Goal: Information Seeking & Learning: Learn about a topic

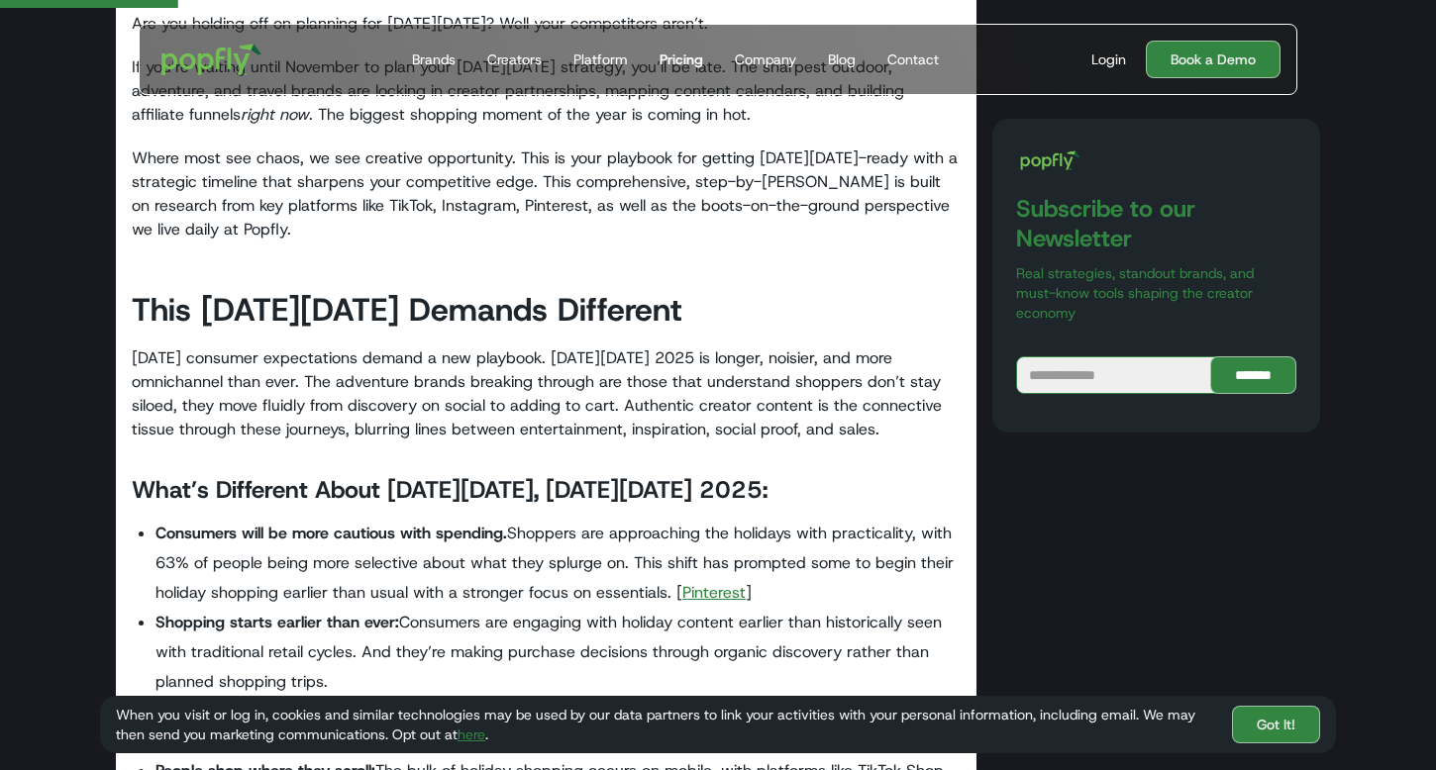
click at [682, 55] on div "Pricing" at bounding box center [682, 60] width 44 height 20
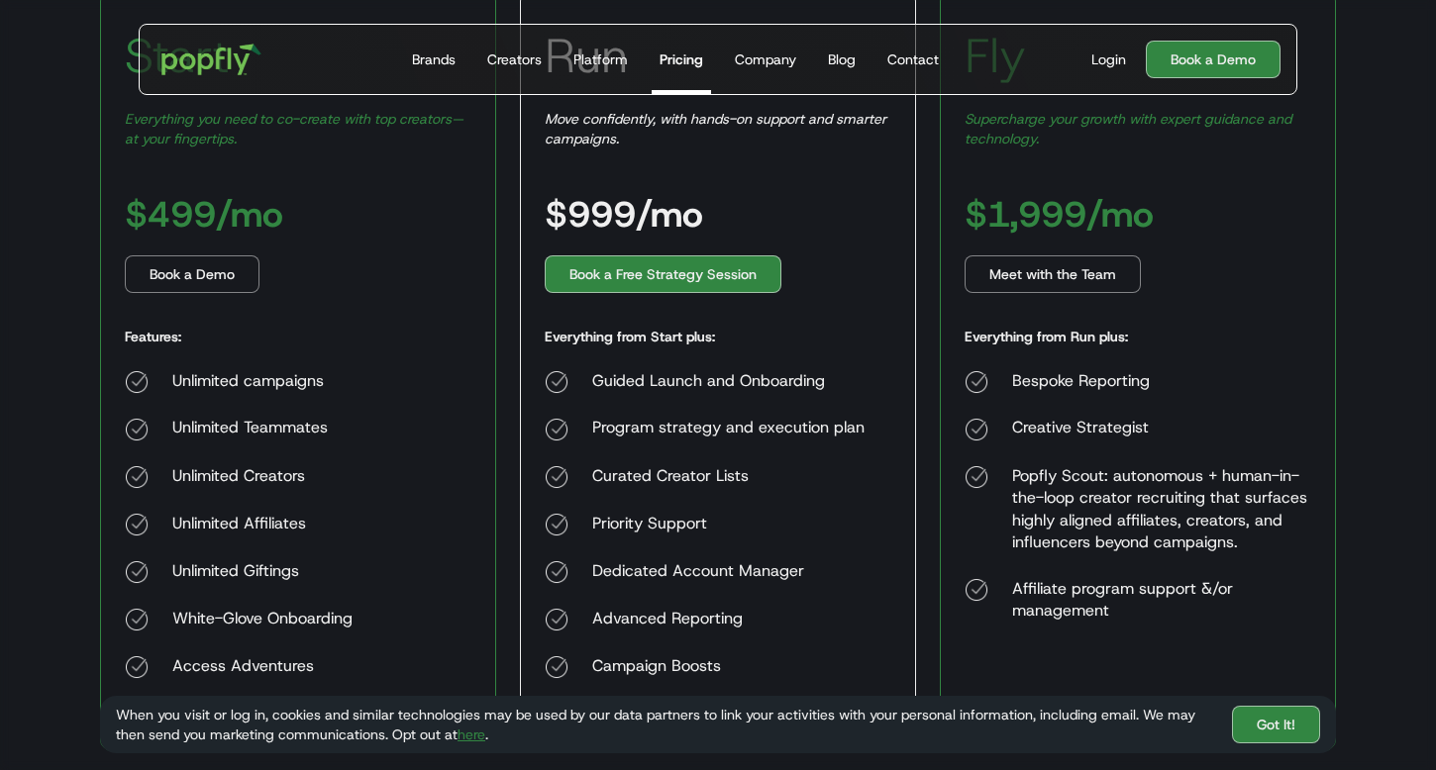
scroll to position [420, 0]
drag, startPoint x: 306, startPoint y: 521, endPoint x: 172, endPoint y: 523, distance: 133.7
click at [172, 523] on div "Unlimited Affiliates" at bounding box center [262, 524] width 180 height 24
copy div "Unlimited Affiliates"
click at [204, 581] on div "Unlimited Giftings" at bounding box center [262, 572] width 180 height 24
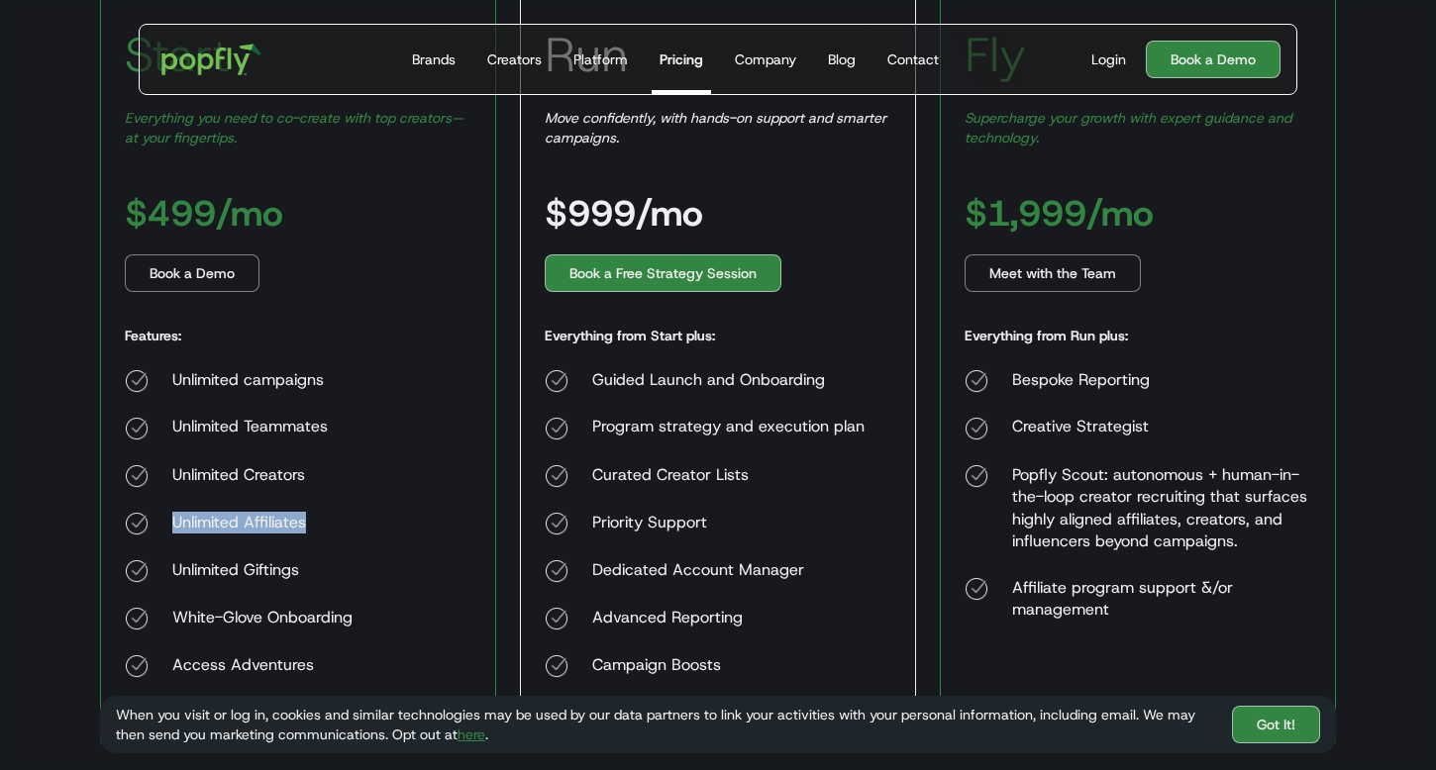
click at [204, 581] on div "Unlimited Giftings" at bounding box center [262, 572] width 180 height 24
copy div "Unlimited Giftings"
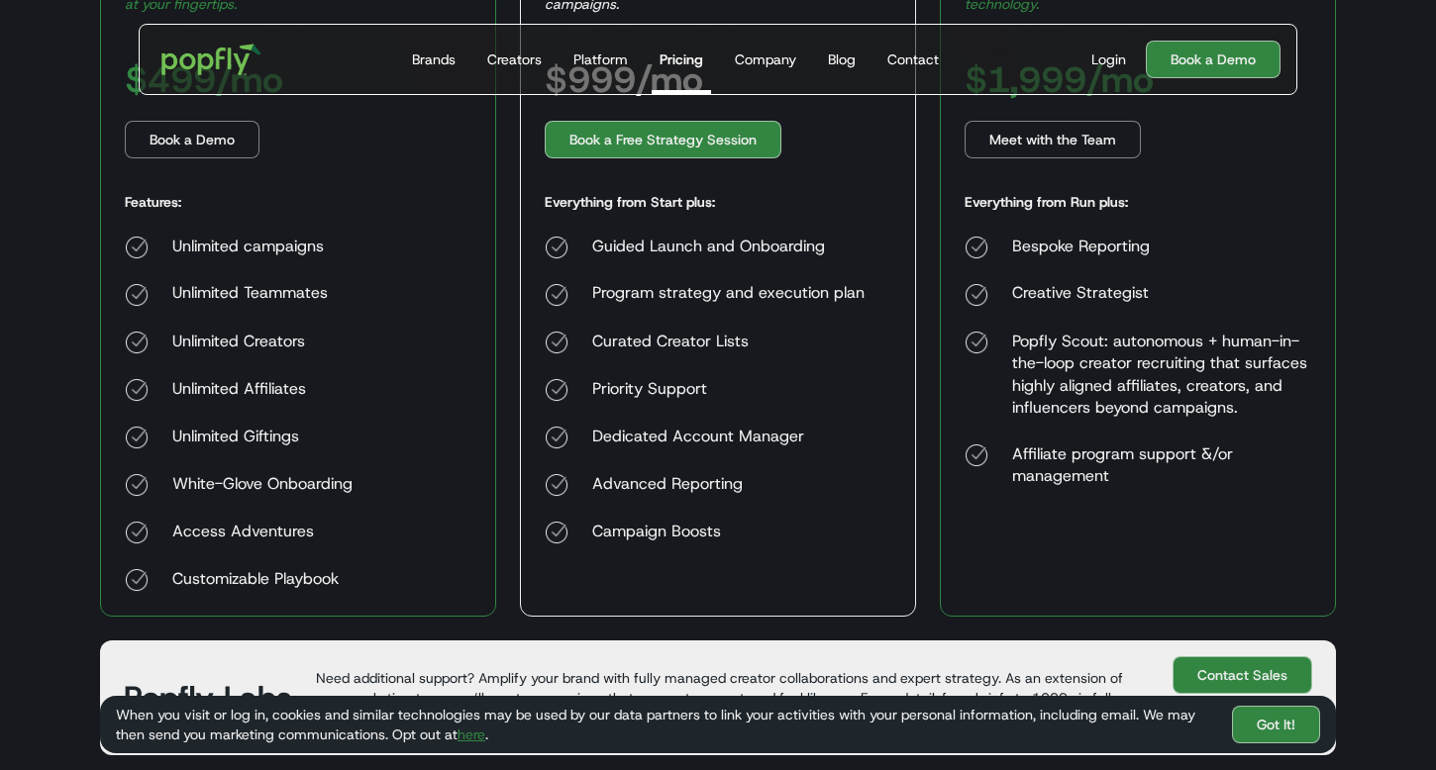
click at [241, 532] on div "Access Adventures" at bounding box center [262, 533] width 180 height 24
copy div "Access Adventures"
click at [232, 573] on div "Customizable Playbook" at bounding box center [262, 580] width 180 height 24
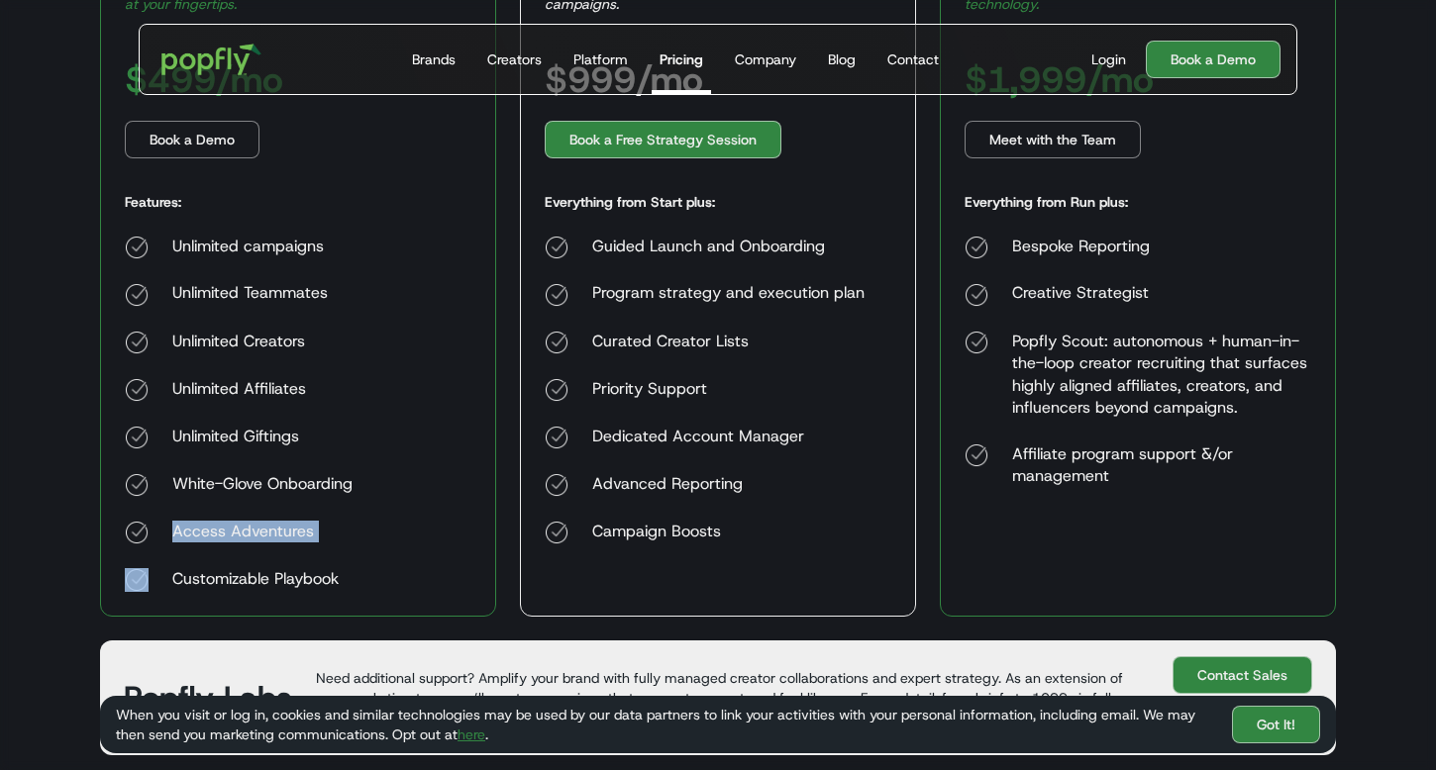
click at [232, 573] on div "Customizable Playbook" at bounding box center [262, 580] width 180 height 24
copy div "Customizable Playbook"
click at [774, 252] on div "Guided Launch and Onboarding" at bounding box center [728, 248] width 272 height 24
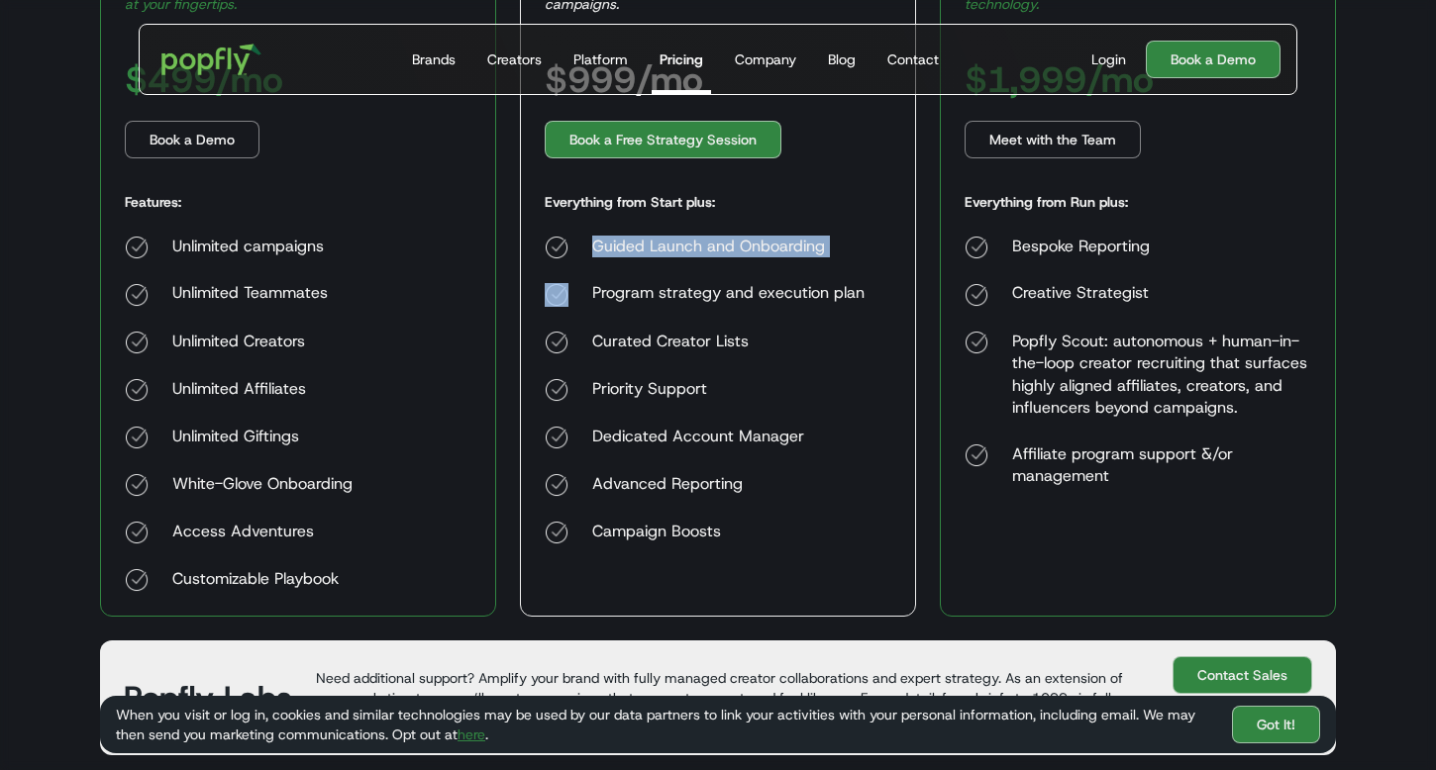
click at [774, 252] on div "Guided Launch and Onboarding" at bounding box center [728, 248] width 272 height 24
copy div "Guided Launch and Onboarding"
click at [700, 290] on div "Program strategy and execution plan" at bounding box center [728, 295] width 272 height 24
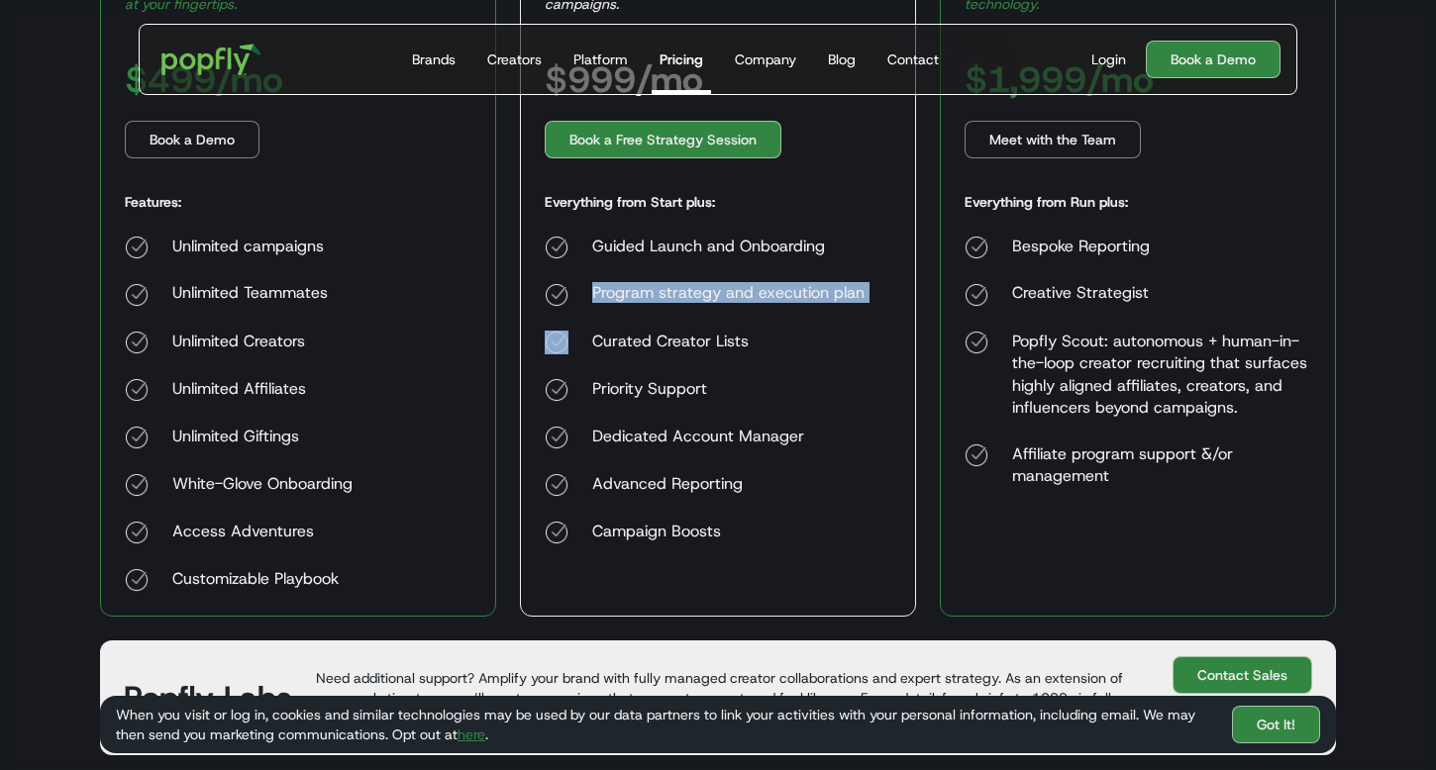
click at [700, 290] on div "Program strategy and execution plan" at bounding box center [728, 295] width 272 height 24
copy div "Program strategy and execution plan"
click at [624, 340] on div "Curated Creator Lists" at bounding box center [728, 343] width 272 height 24
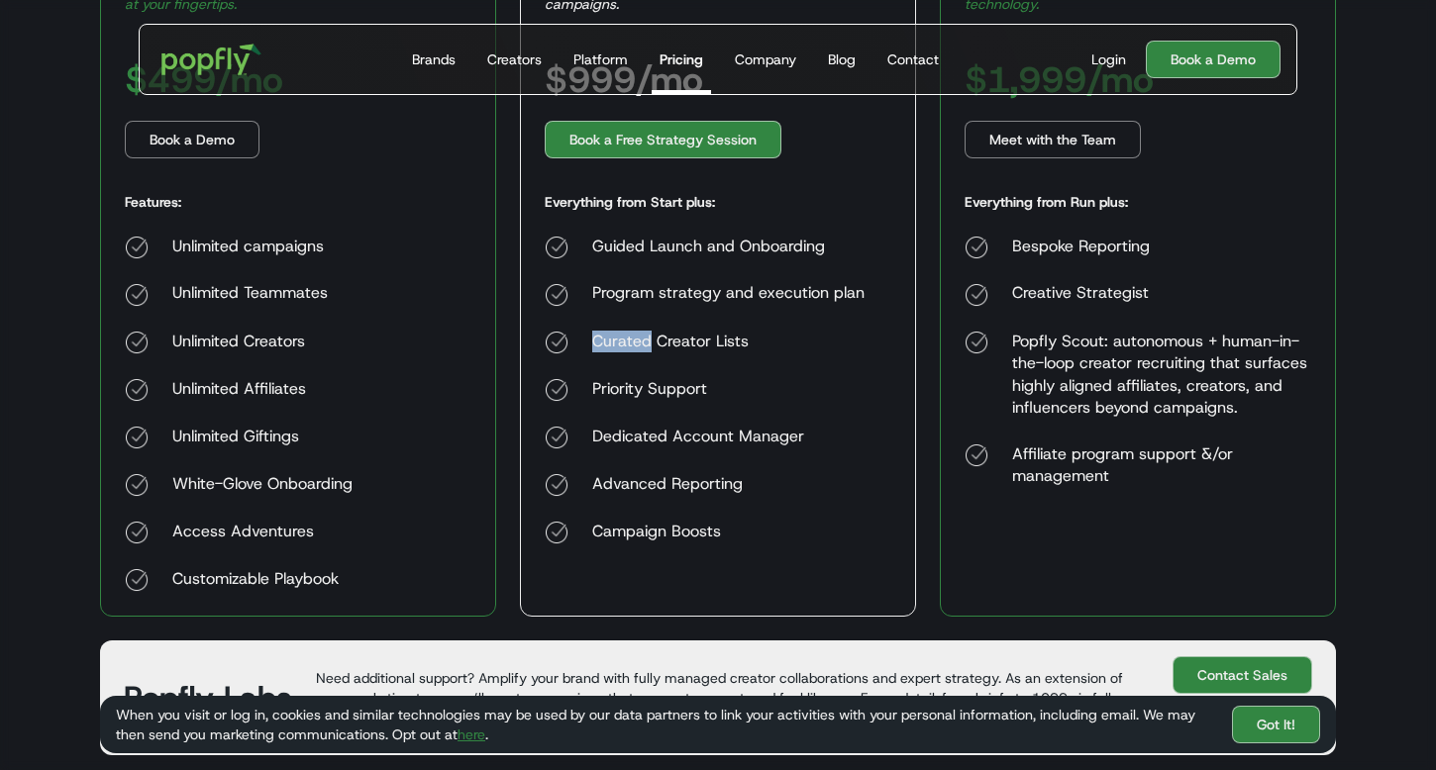
click at [624, 340] on div "Curated Creator Lists" at bounding box center [728, 343] width 272 height 24
copy div "Curated Creator Lists"
click at [657, 388] on div "Priority Support" at bounding box center [728, 390] width 272 height 24
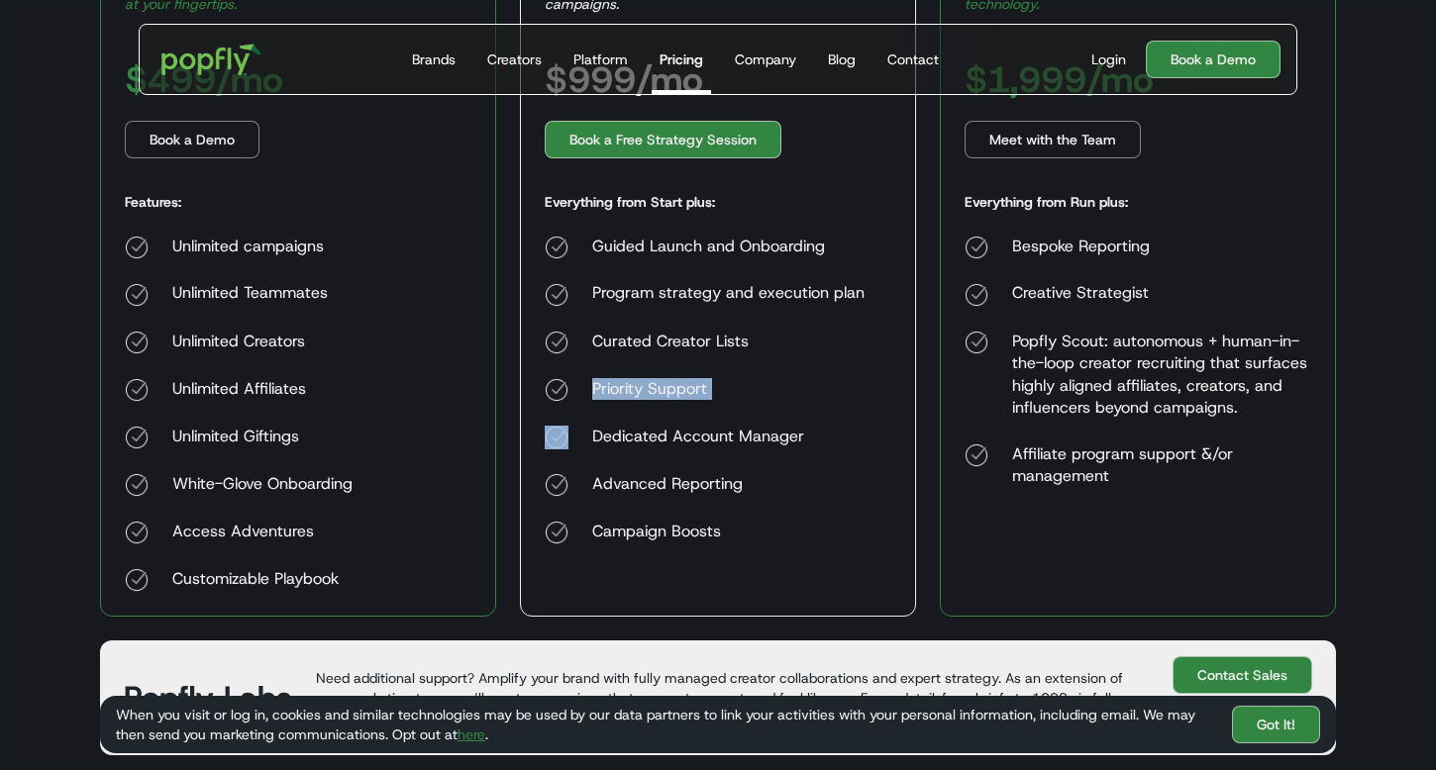
click at [657, 388] on div "Priority Support" at bounding box center [728, 390] width 272 height 24
copy div "Priority Support"
click at [687, 448] on div "Dedicated Account Manager" at bounding box center [728, 438] width 272 height 24
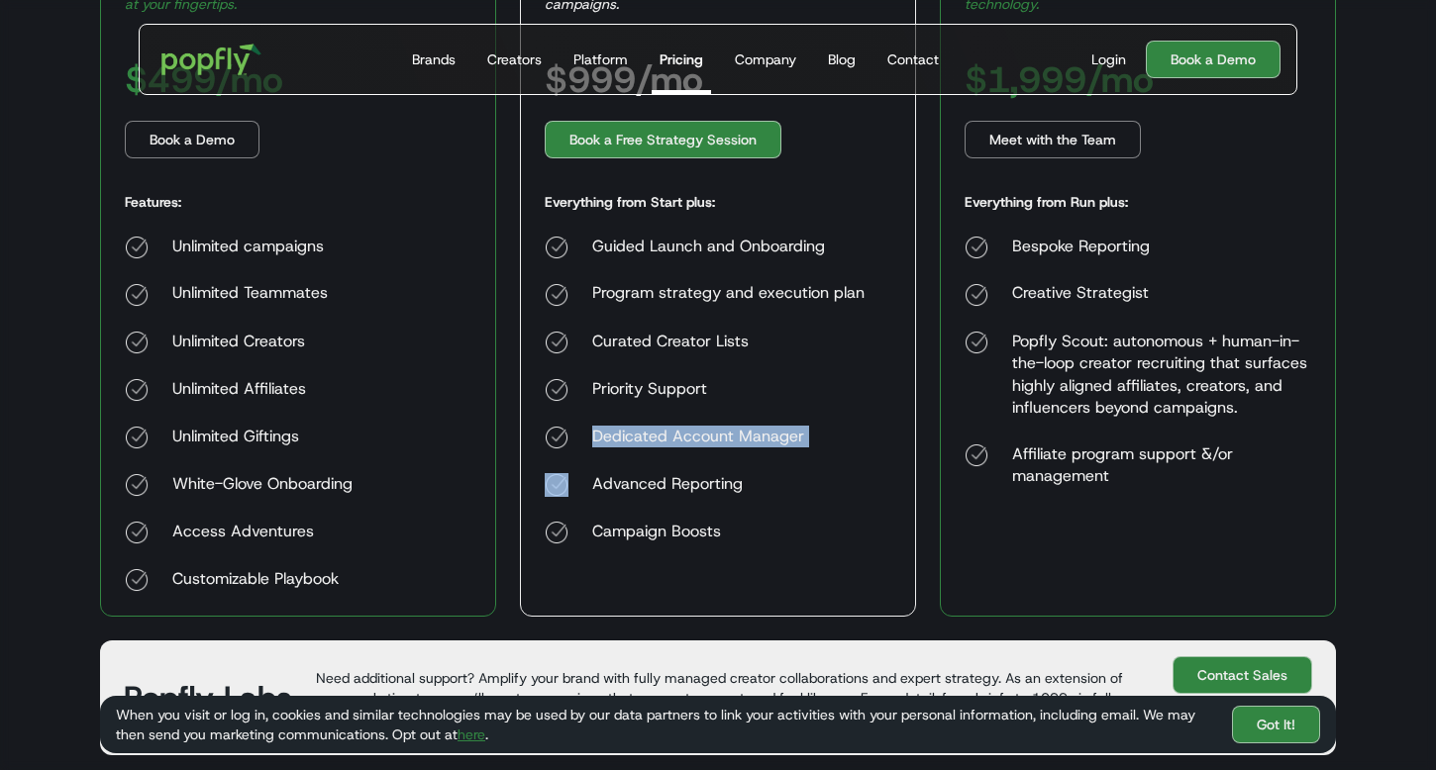
click at [687, 448] on div "Dedicated Account Manager" at bounding box center [728, 438] width 272 height 24
copy div "Dedicated Account Manager"
click at [635, 491] on div "Advanced Reporting" at bounding box center [728, 485] width 272 height 24
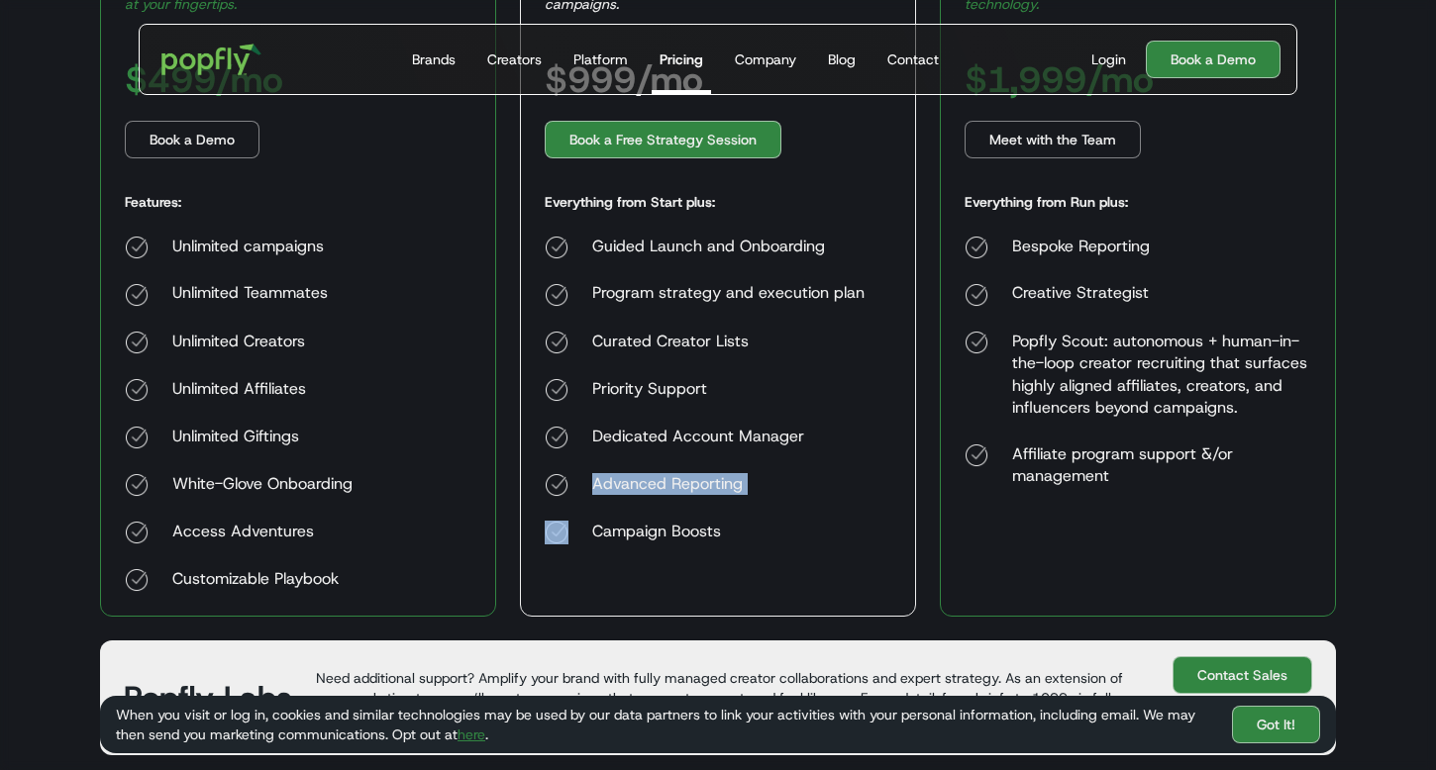
click at [635, 491] on div "Advanced Reporting" at bounding box center [728, 485] width 272 height 24
copy div "Advanced Reporting"
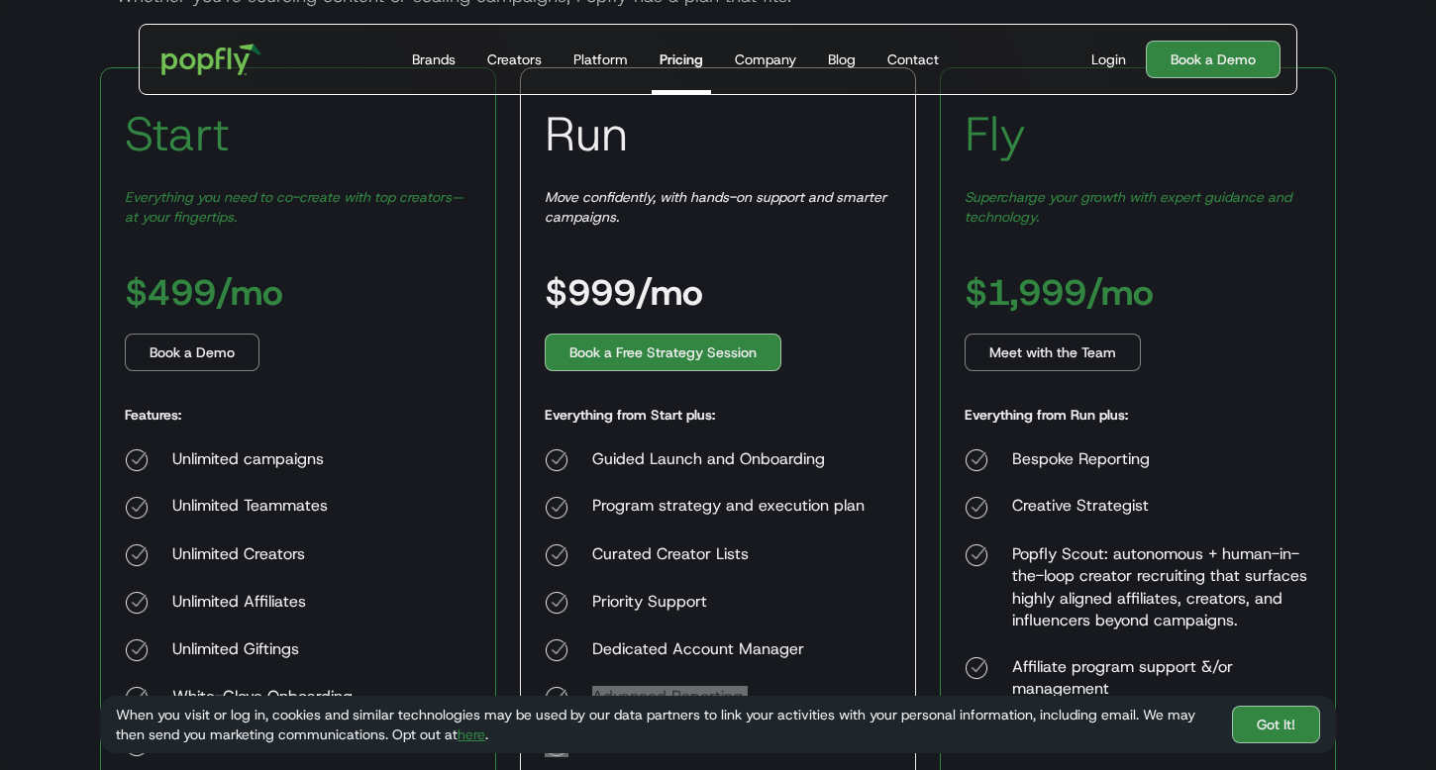
scroll to position [345, 0]
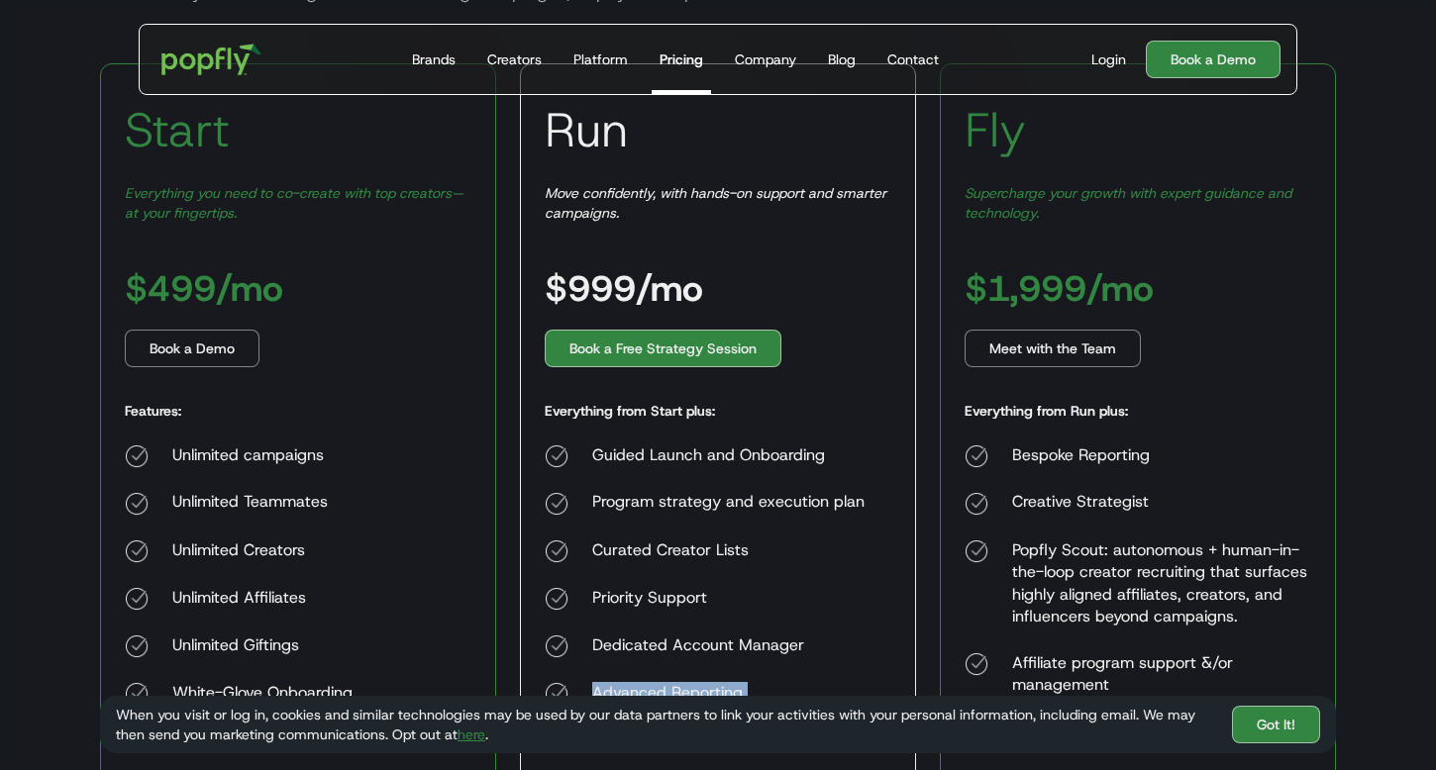
click at [1039, 459] on div "Bespoke Reporting" at bounding box center [1161, 457] width 299 height 24
click at [1116, 505] on div "Creative Strategist" at bounding box center [1161, 504] width 299 height 24
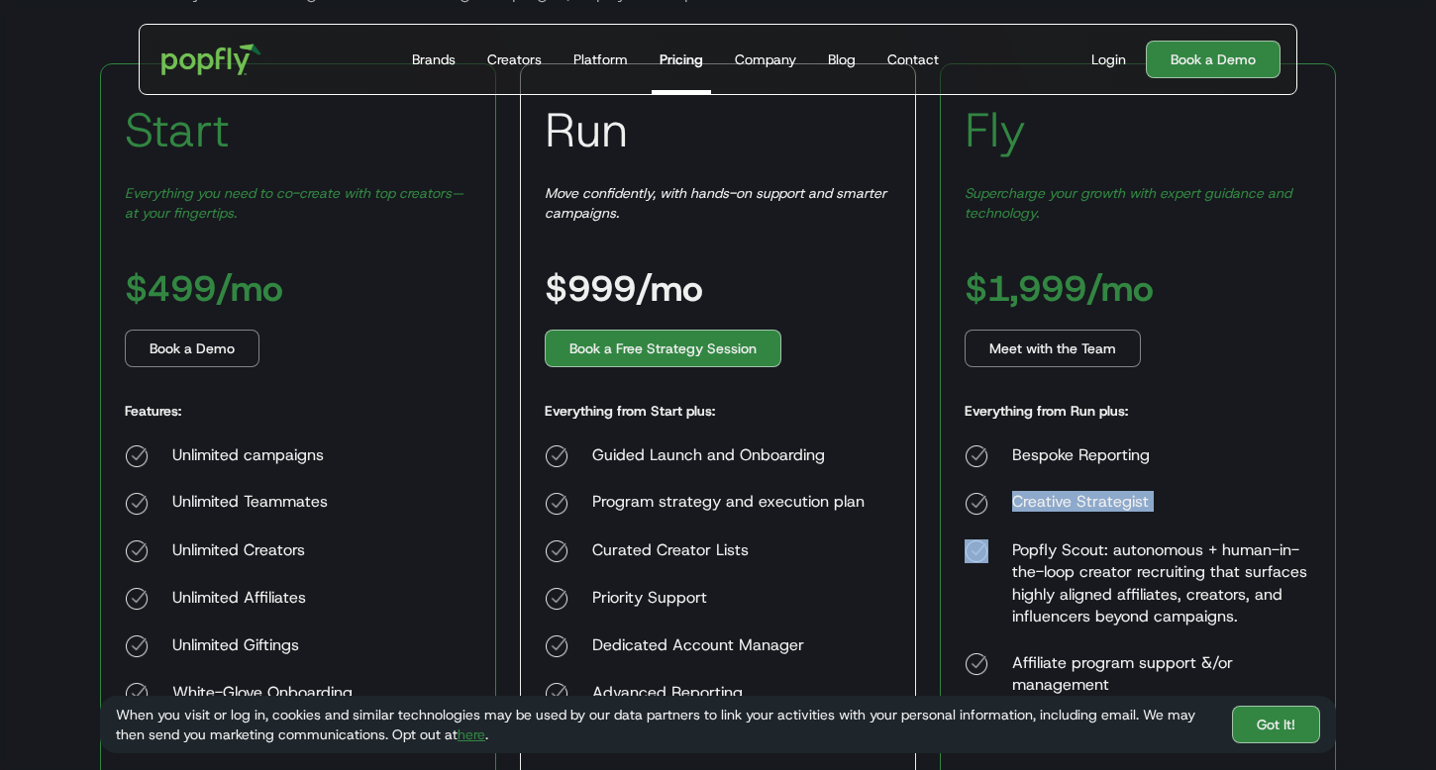
click at [1116, 505] on div "Creative Strategist" at bounding box center [1161, 504] width 299 height 24
click at [1066, 581] on div "Popfly Scout: autonomous + human-in-the-loop creator recruiting that surfaces h…" at bounding box center [1161, 584] width 299 height 89
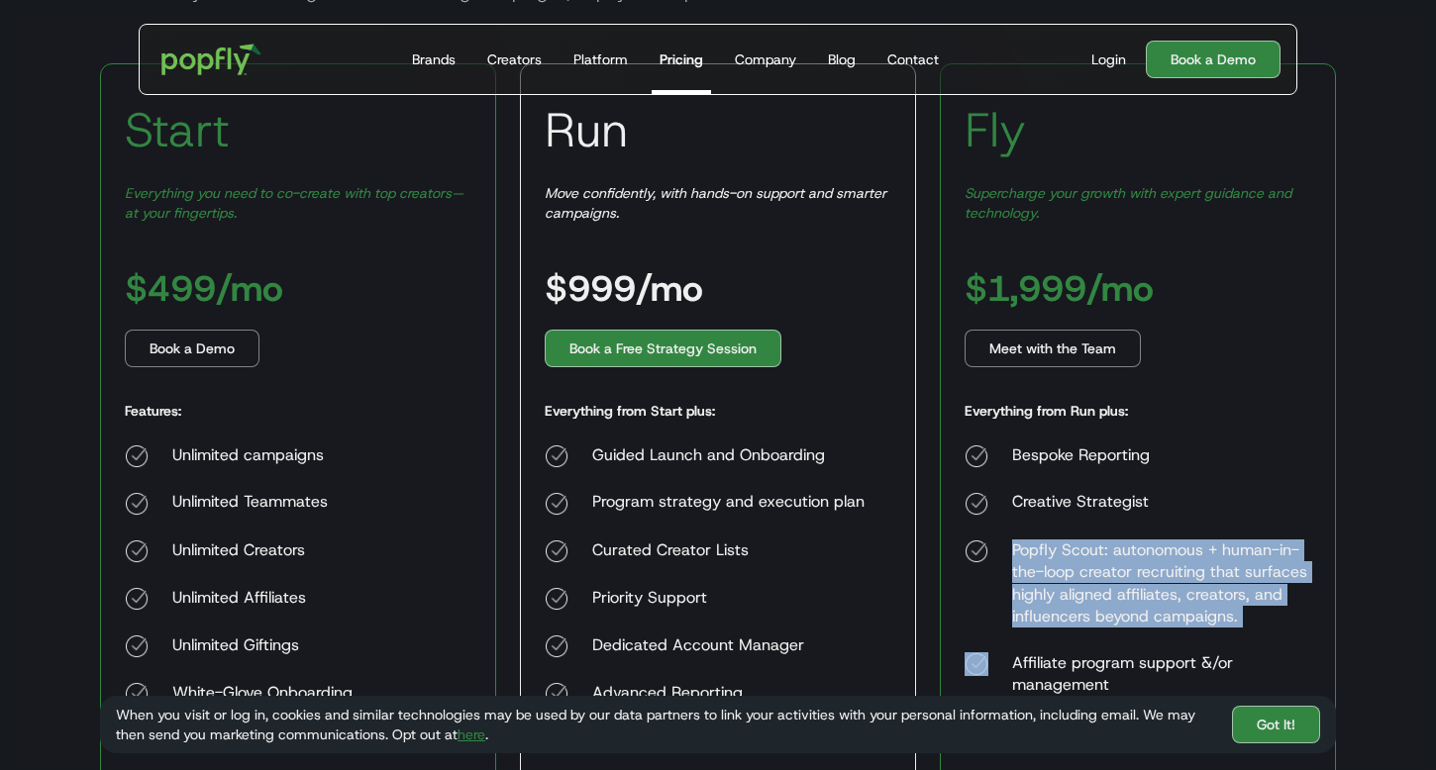
click at [1066, 581] on div "Popfly Scout: autonomous + human-in-the-loop creator recruiting that surfaces h…" at bounding box center [1161, 584] width 299 height 89
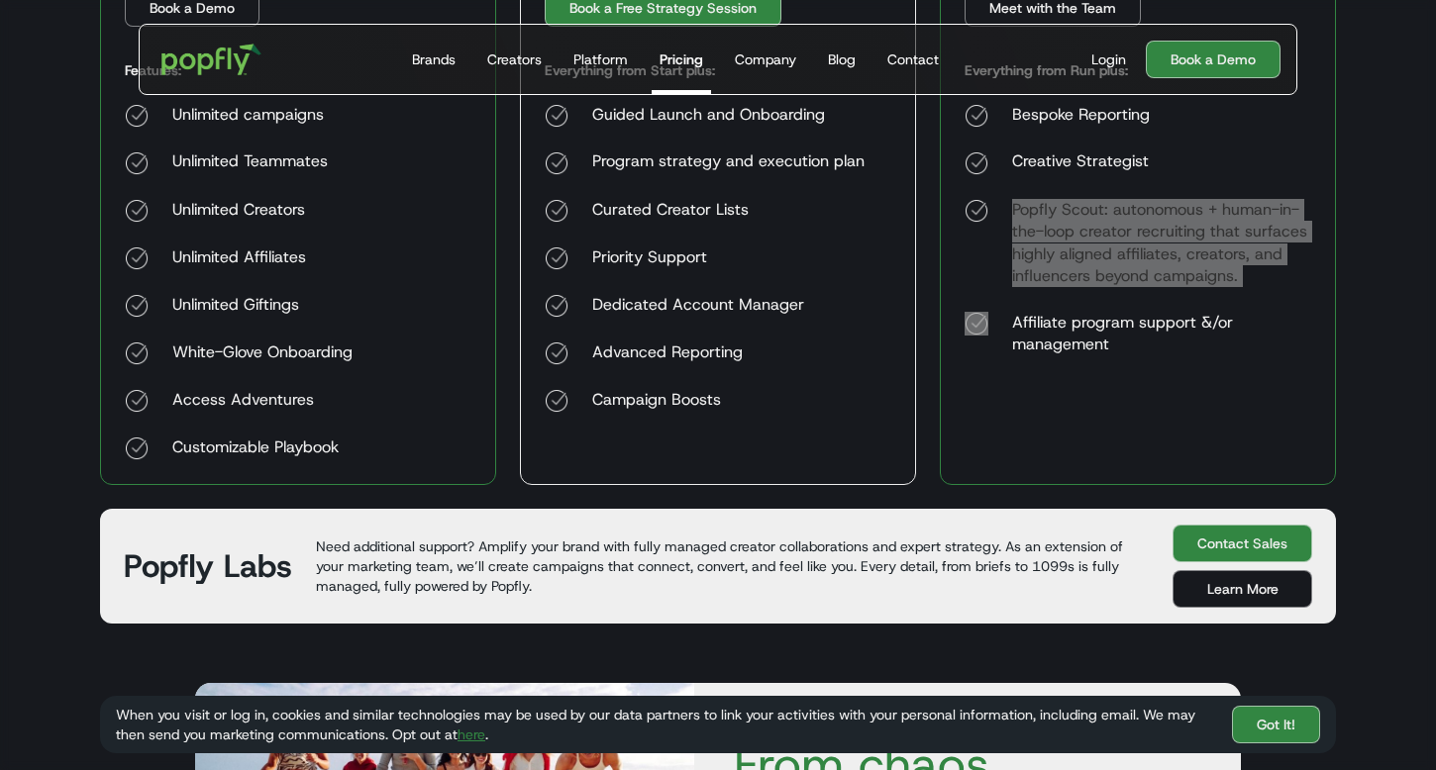
scroll to position [695, 0]
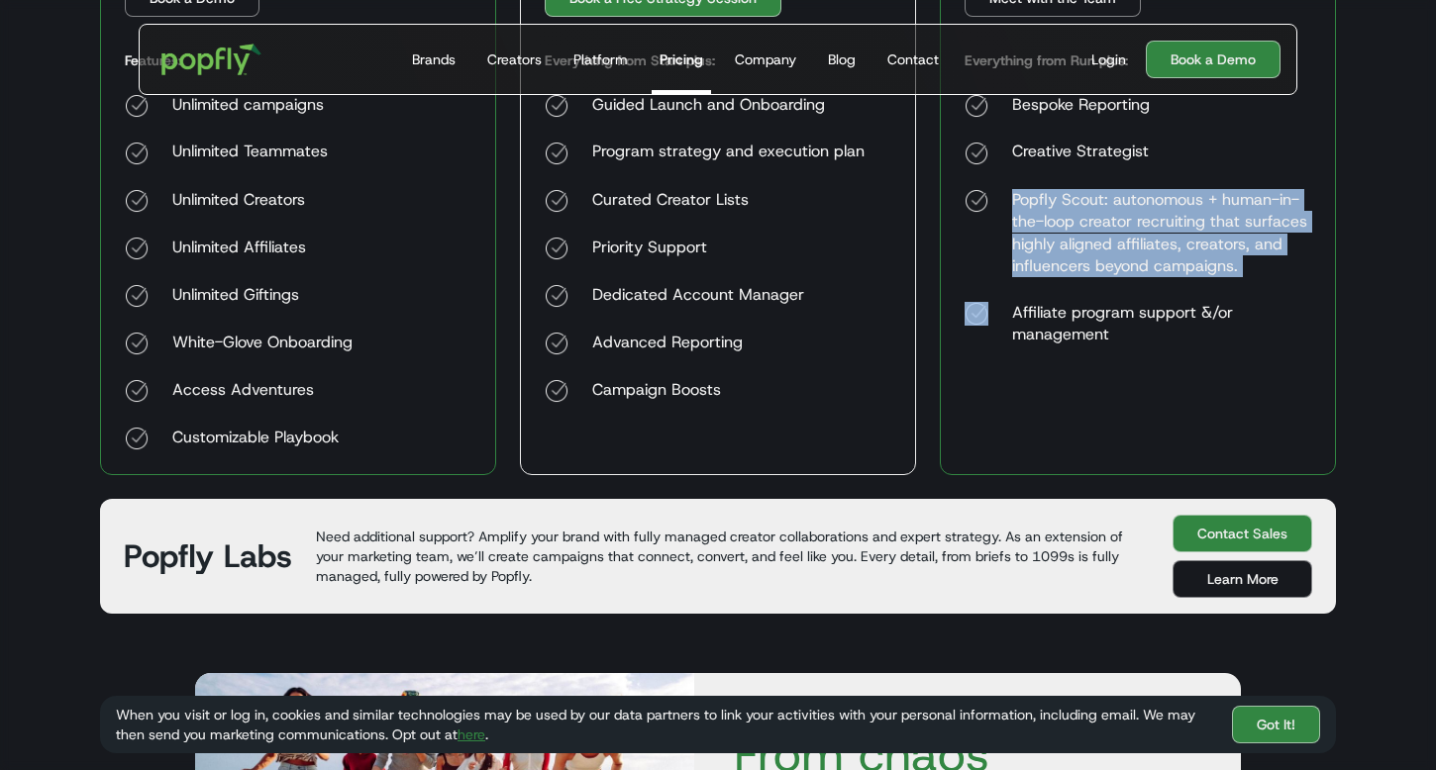
click at [1063, 309] on div "Affiliate program support &/or management" at bounding box center [1161, 324] width 299 height 45
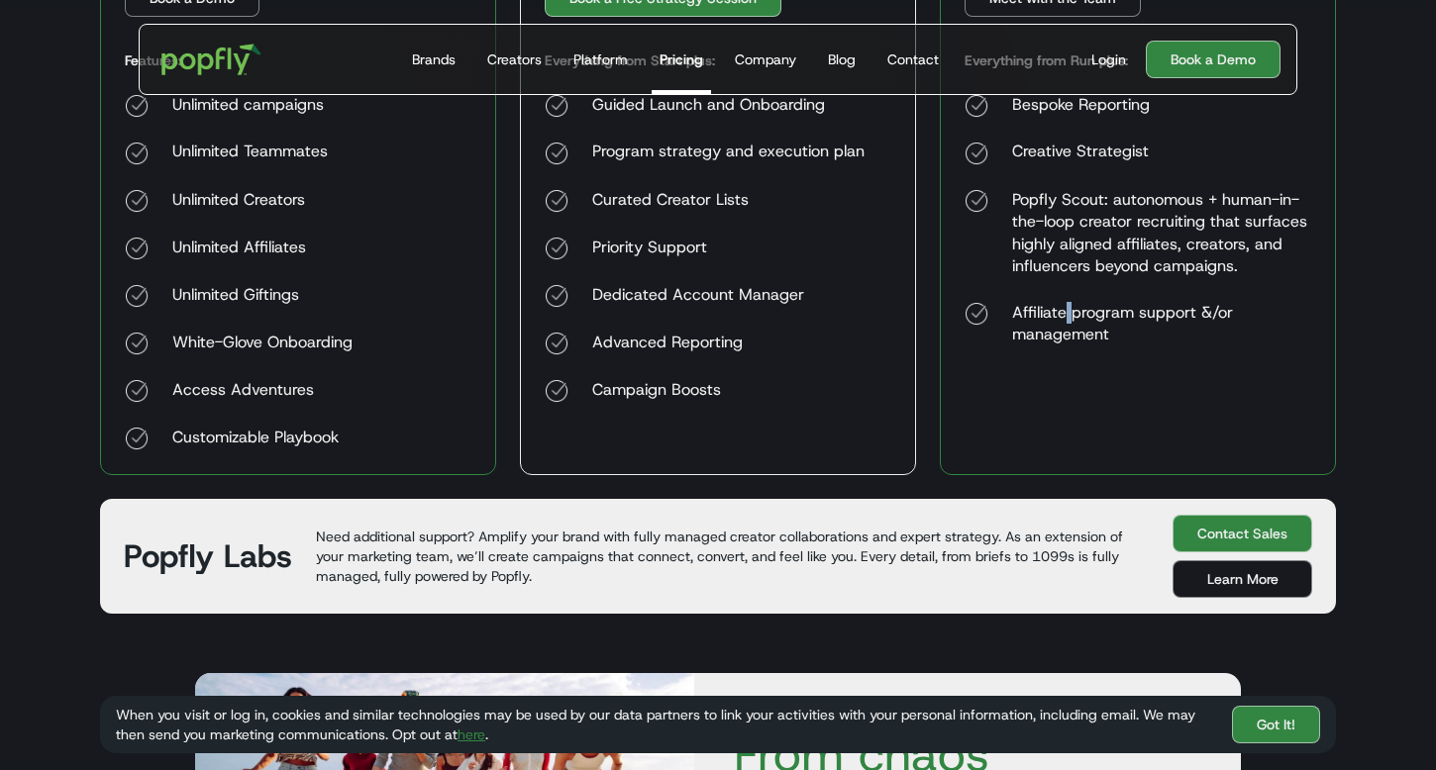
click at [1063, 309] on div "Affiliate program support &/or management" at bounding box center [1161, 324] width 299 height 45
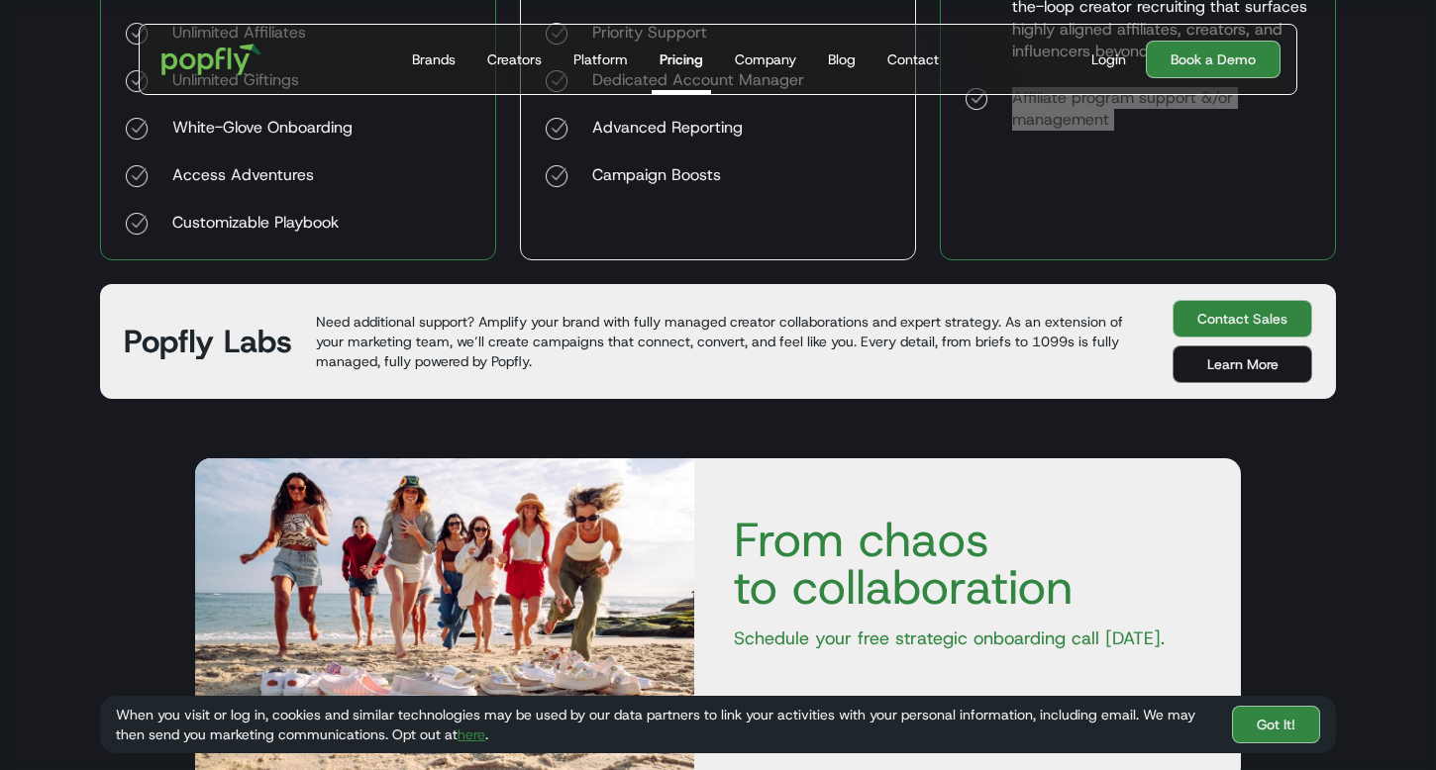
scroll to position [909, 0]
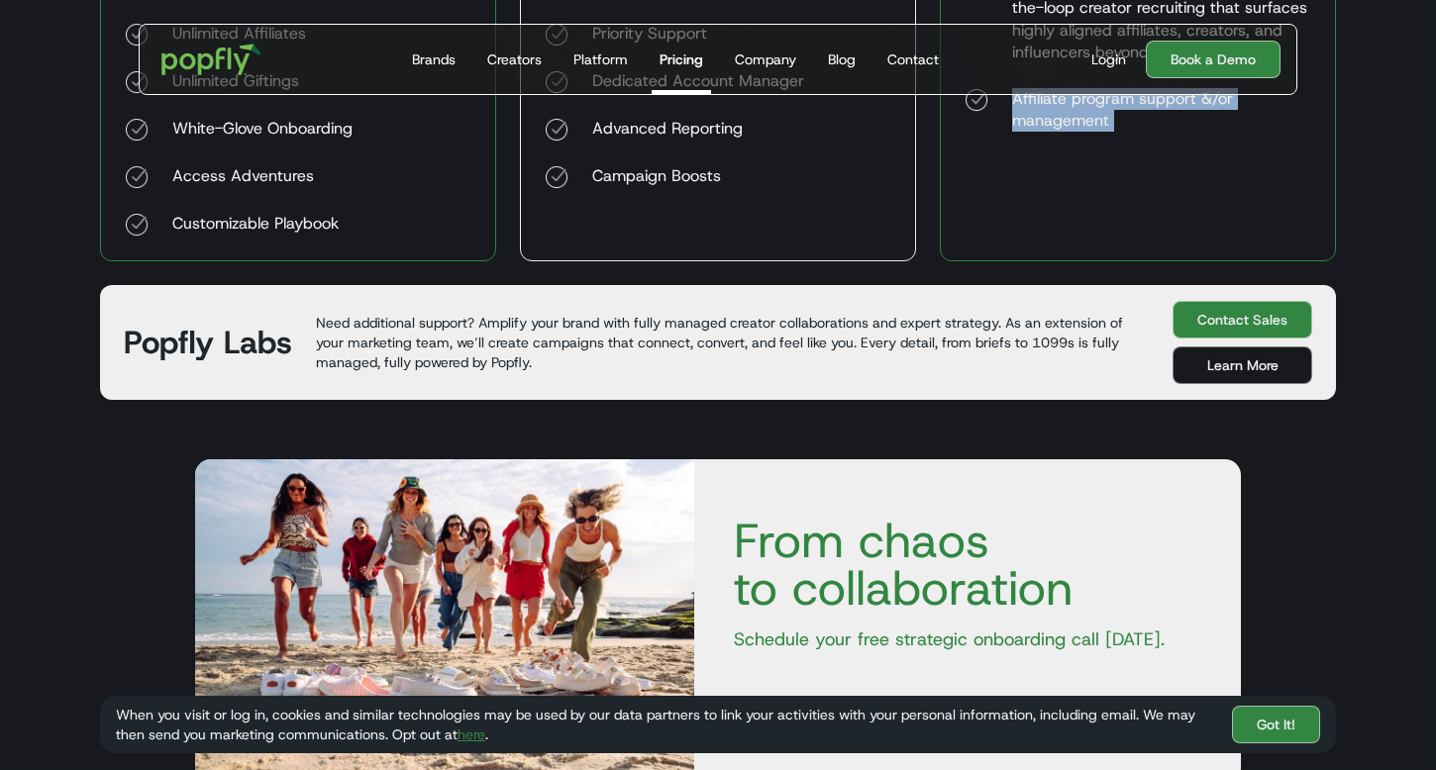
click at [437, 351] on p "Need additional support? Amplify your brand with fully managed creator collabor…" at bounding box center [732, 342] width 833 height 59
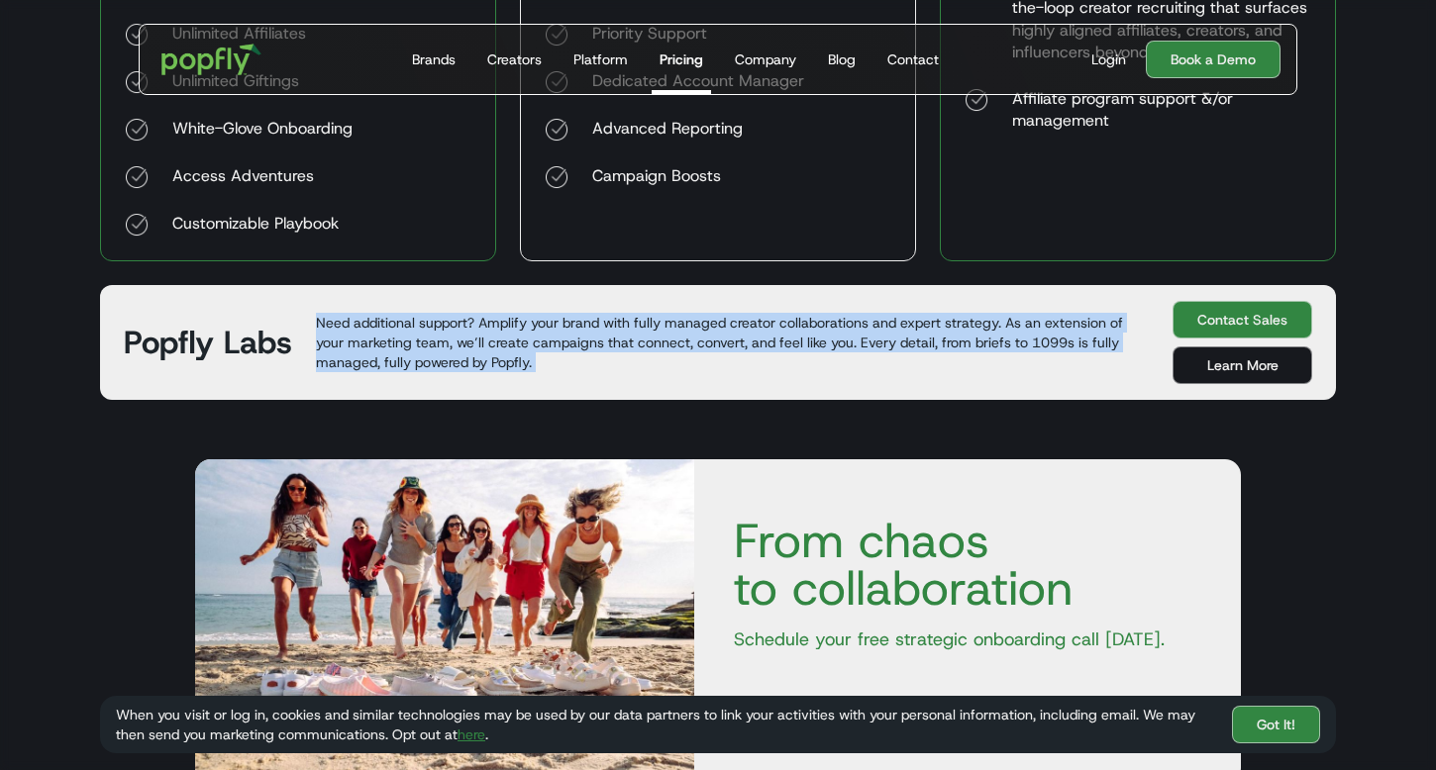
click at [437, 351] on p "Need additional support? Amplify your brand with fully managed creator collabor…" at bounding box center [732, 342] width 833 height 59
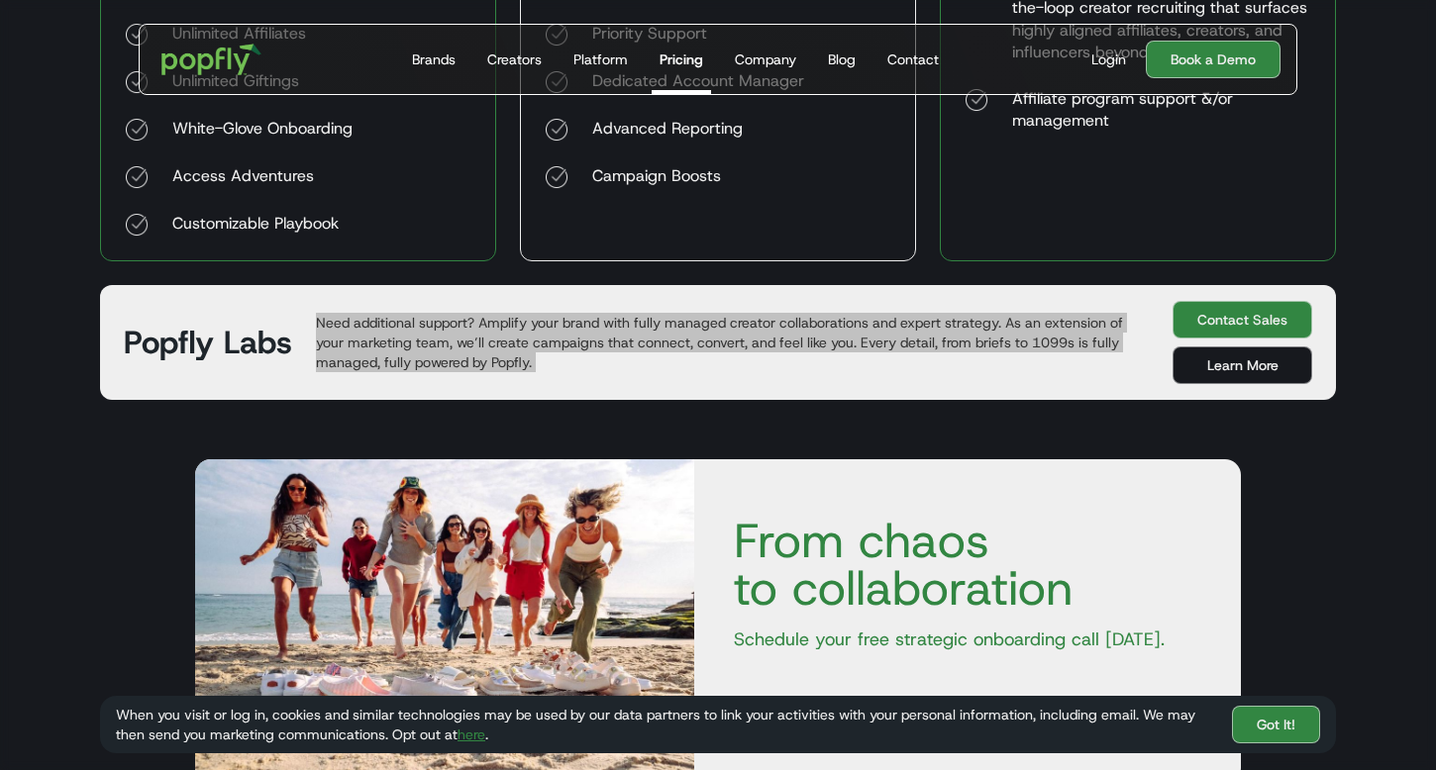
scroll to position [0, 0]
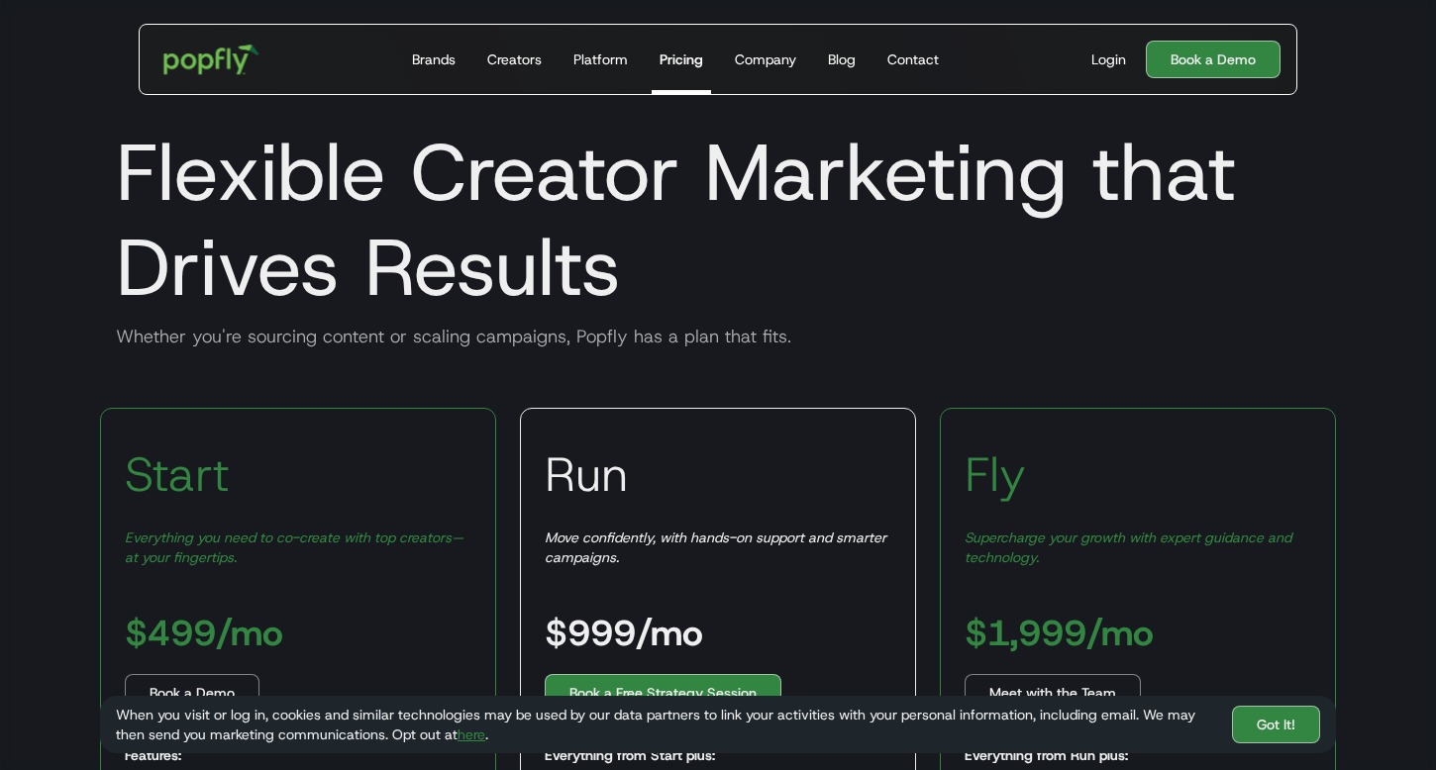
click at [205, 68] on img "home" at bounding box center [212, 59] width 123 height 57
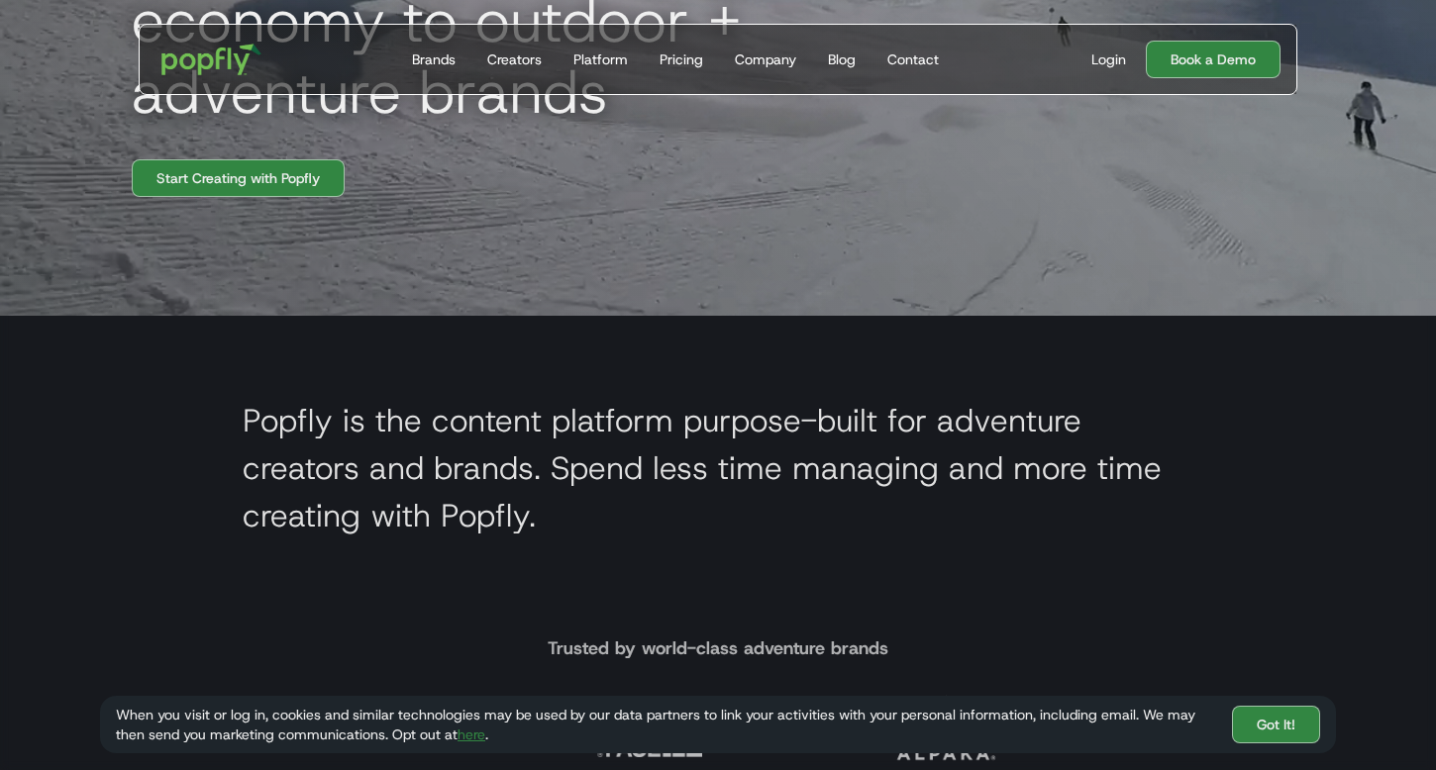
scroll to position [499, 0]
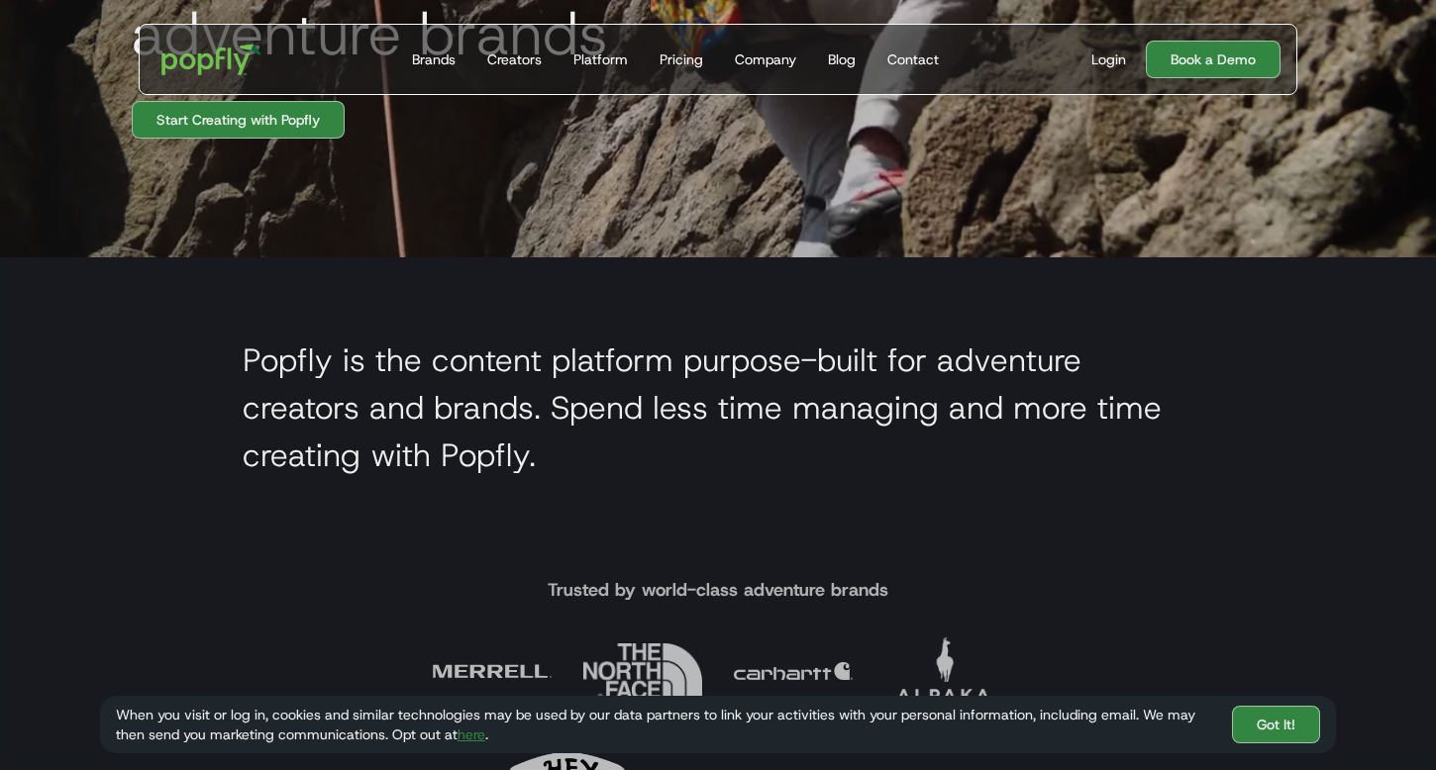
click at [295, 370] on h2 "Popfly is the content platform purpose-built for adventure creators and brands.…" at bounding box center [718, 408] width 951 height 143
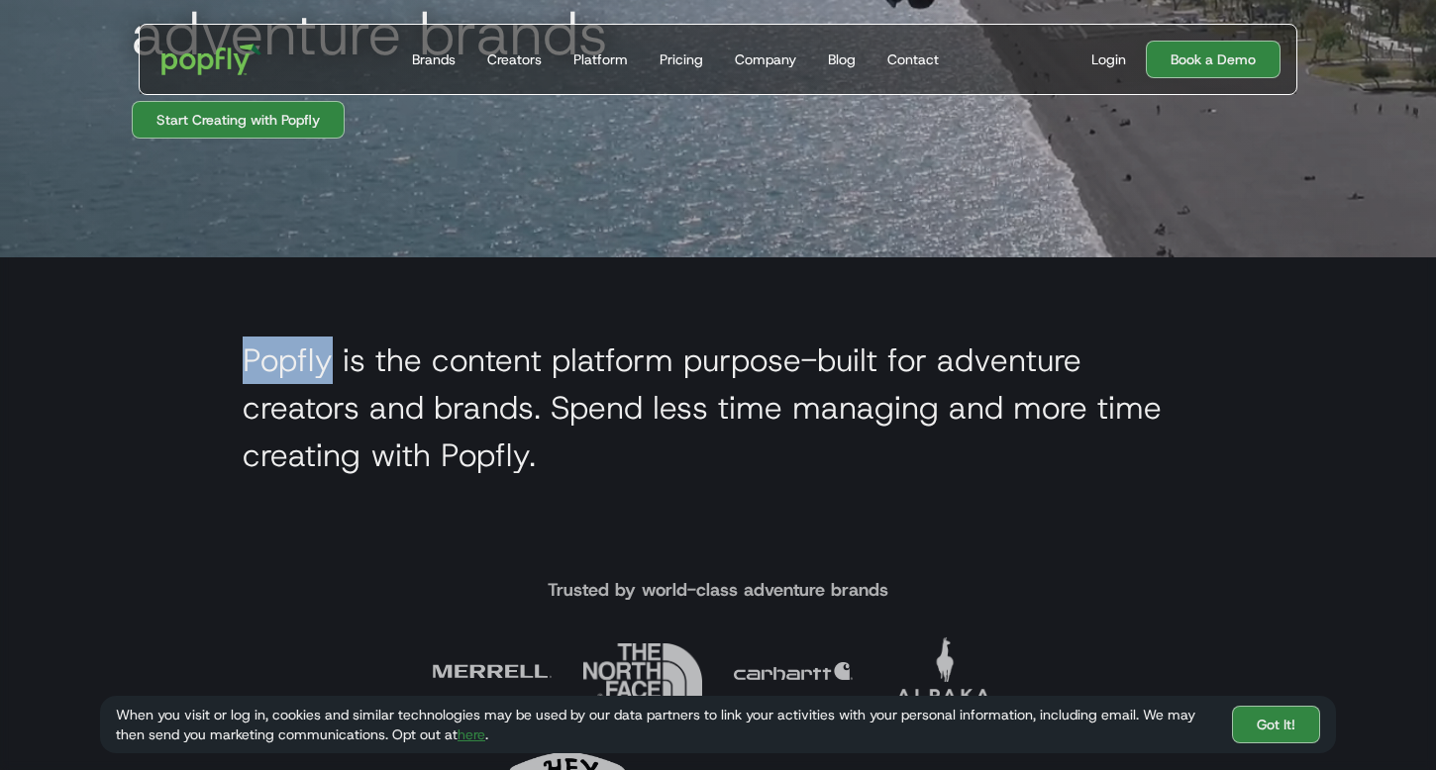
click at [295, 370] on h2 "Popfly is the content platform purpose-built for adventure creators and brands.…" at bounding box center [718, 408] width 951 height 143
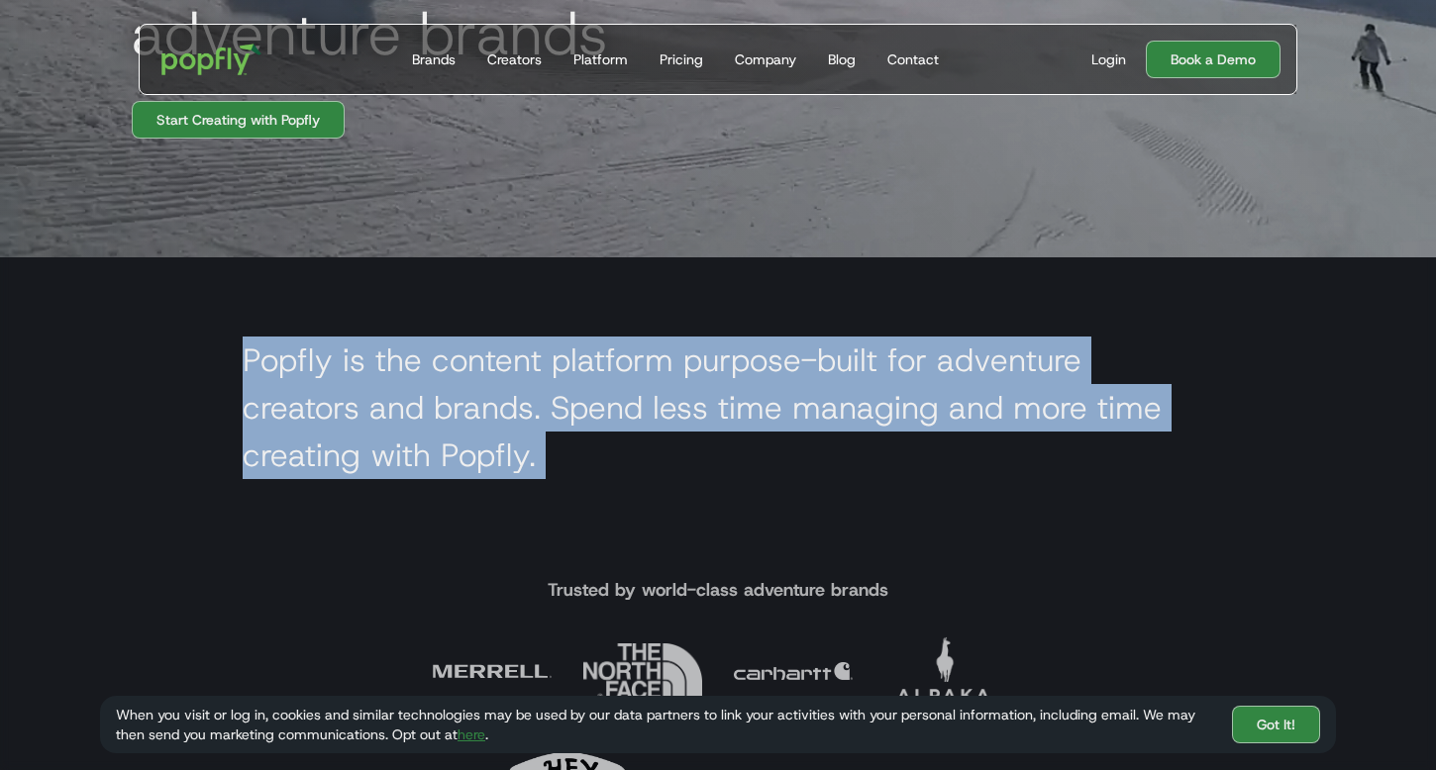
click at [295, 370] on h2 "Popfly is the content platform purpose-built for adventure creators and brands.…" at bounding box center [718, 408] width 951 height 143
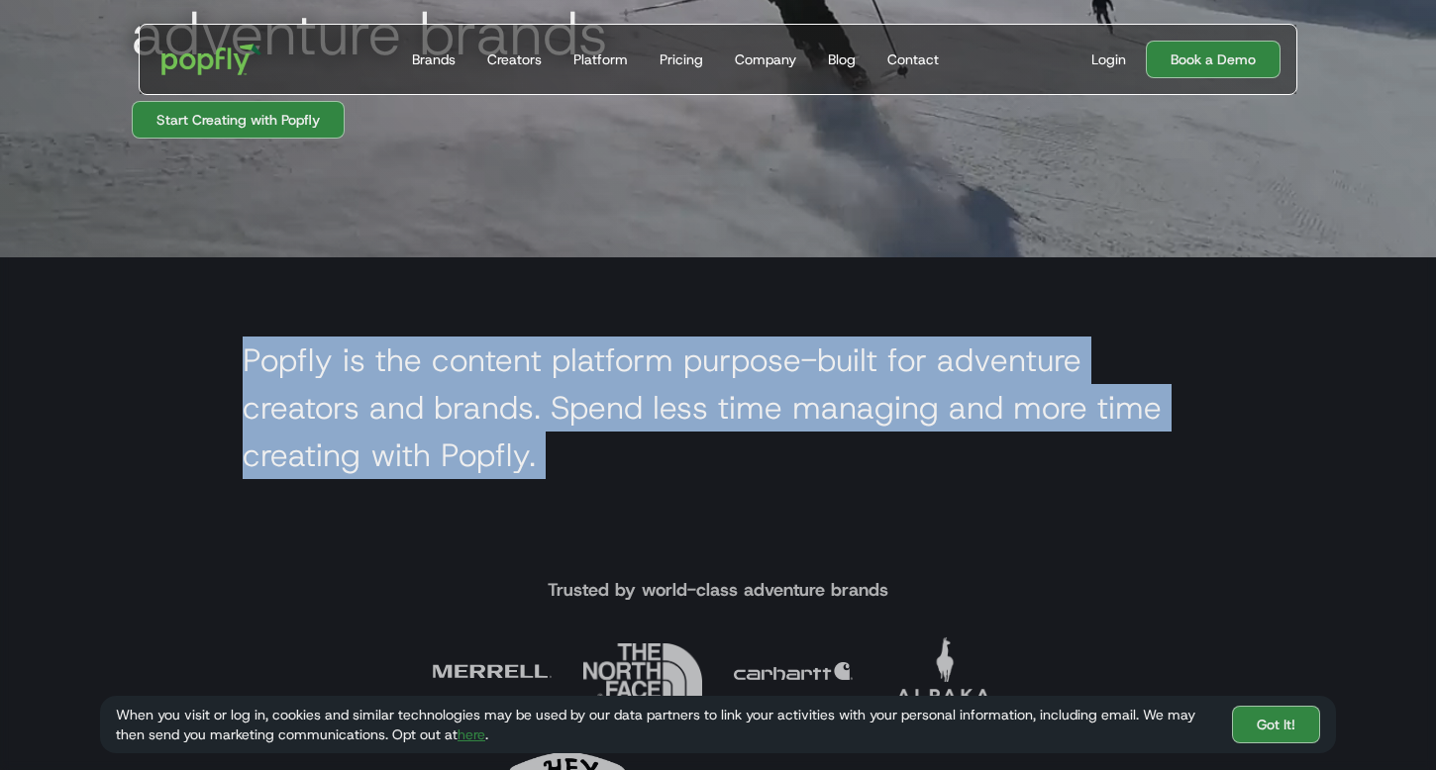
copy h2 "Popfly is the content platform purpose-built for adventure creators and brands.…"
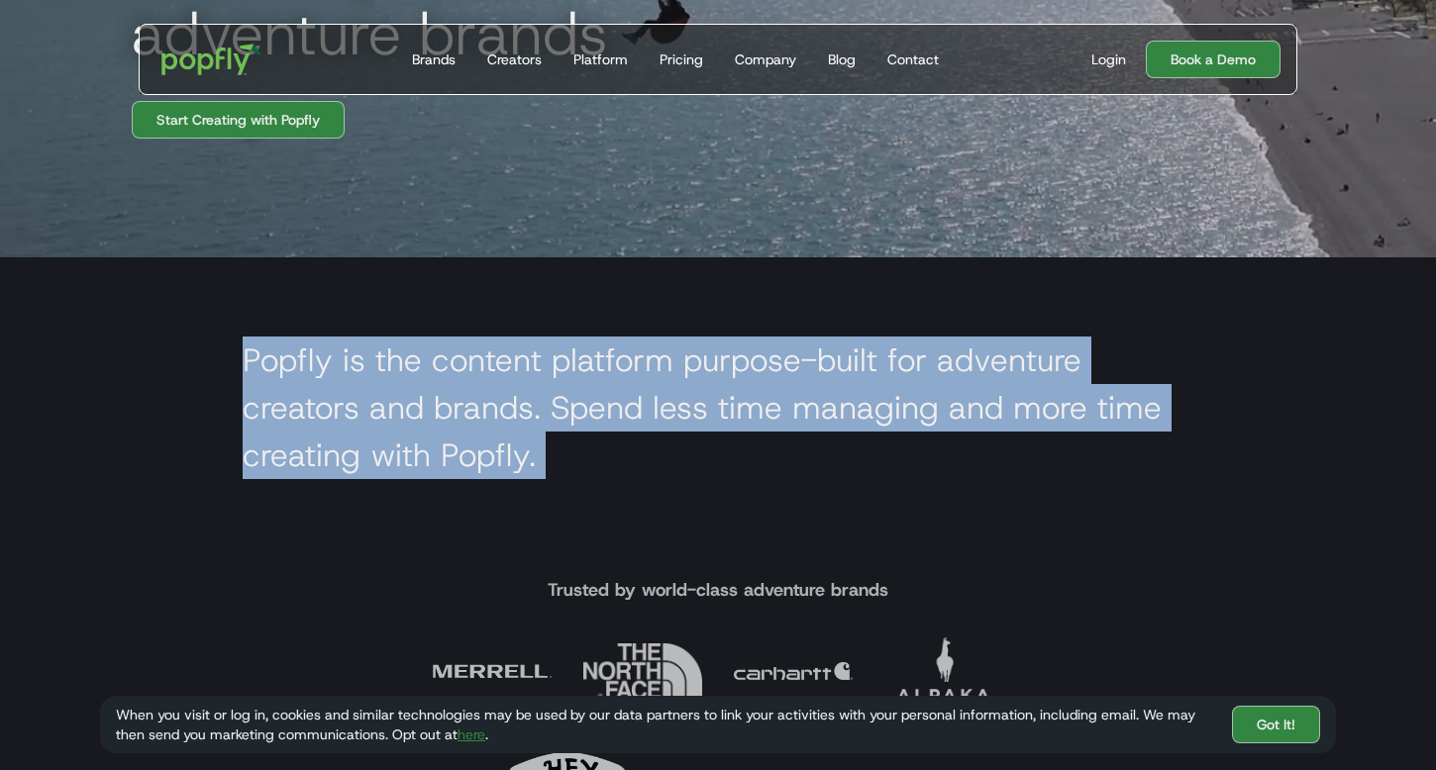
click at [127, 305] on section "Popfly is the content platform purpose-built for adventure creators and brands.…" at bounding box center [718, 412] width 1436 height 311
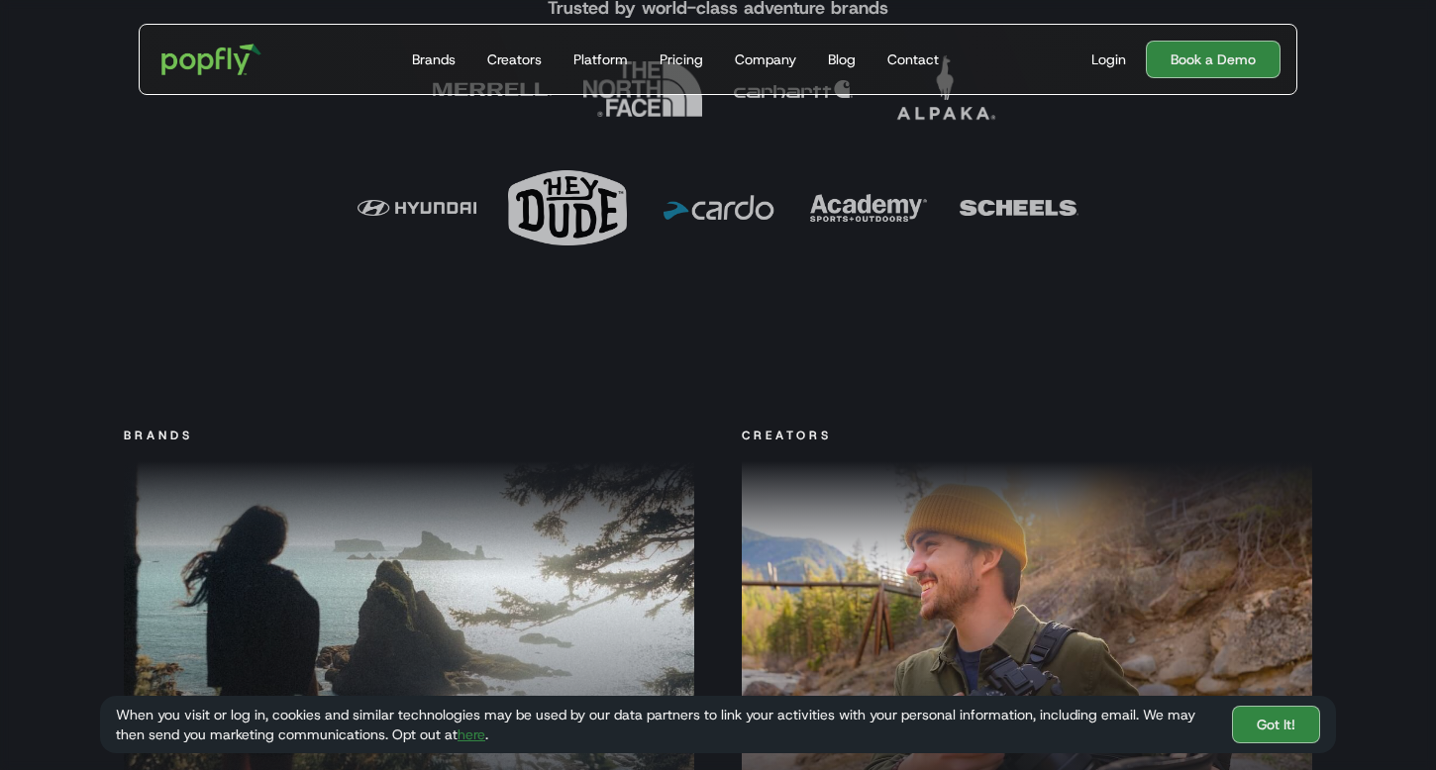
scroll to position [1127, 0]
